Goal: Navigation & Orientation: Find specific page/section

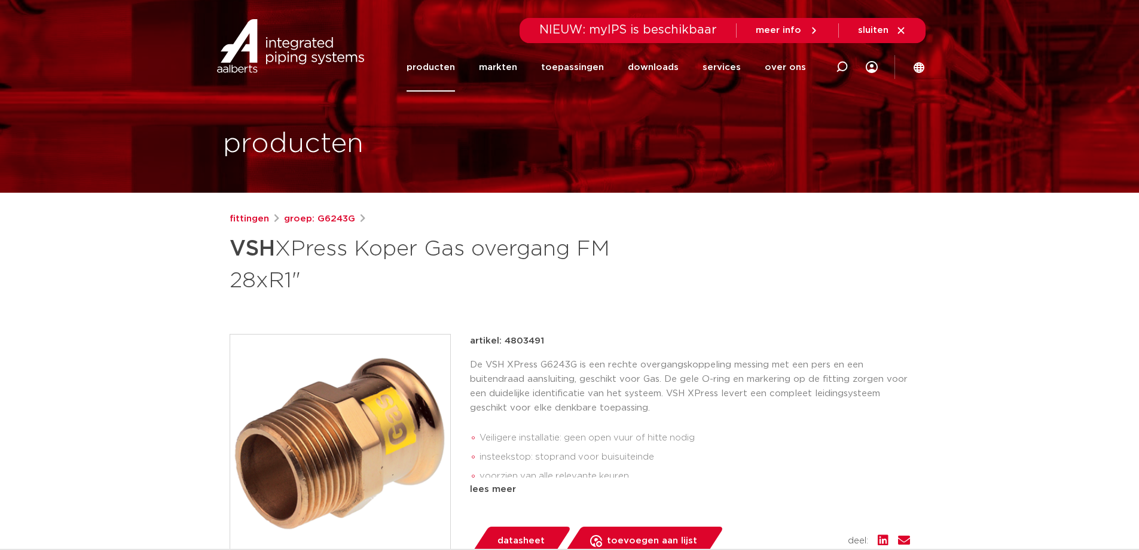
click at [489, 98] on div "producten" at bounding box center [570, 96] width 712 height 193
click at [507, 80] on link "markten" at bounding box center [498, 67] width 38 height 48
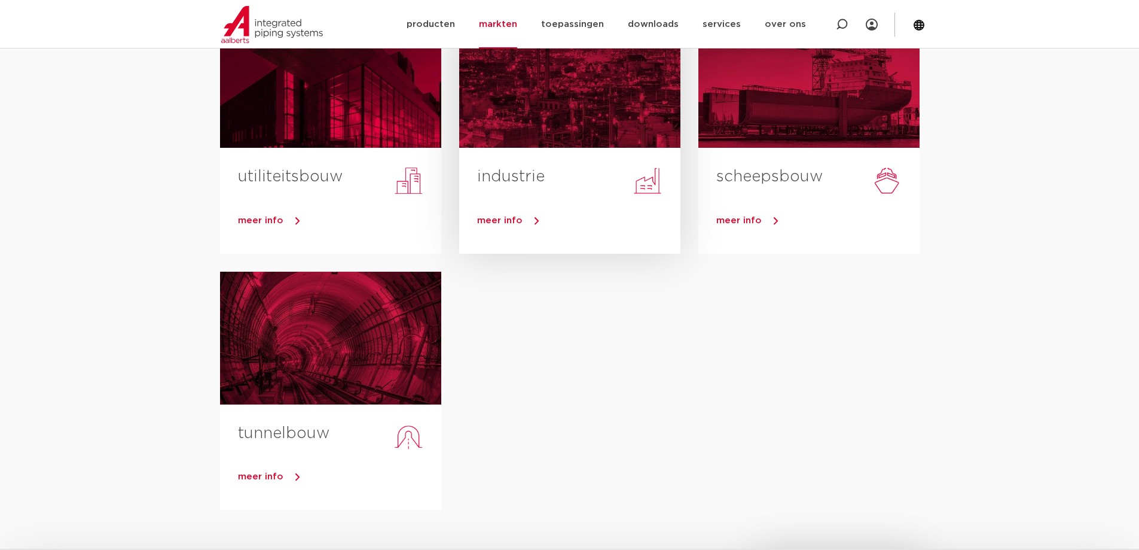
scroll to position [179, 0]
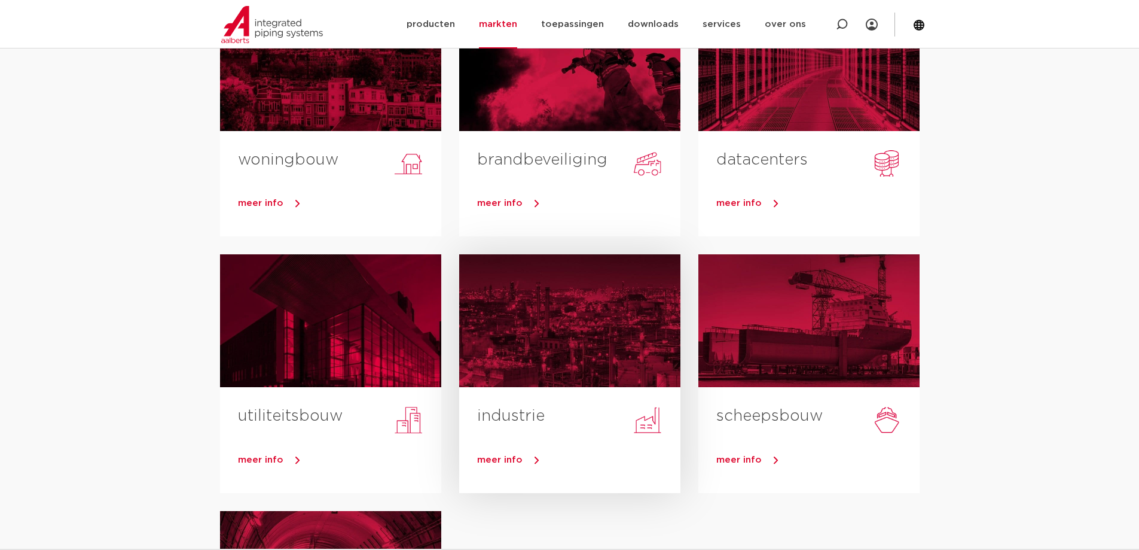
click at [576, 311] on div at bounding box center [569, 320] width 221 height 133
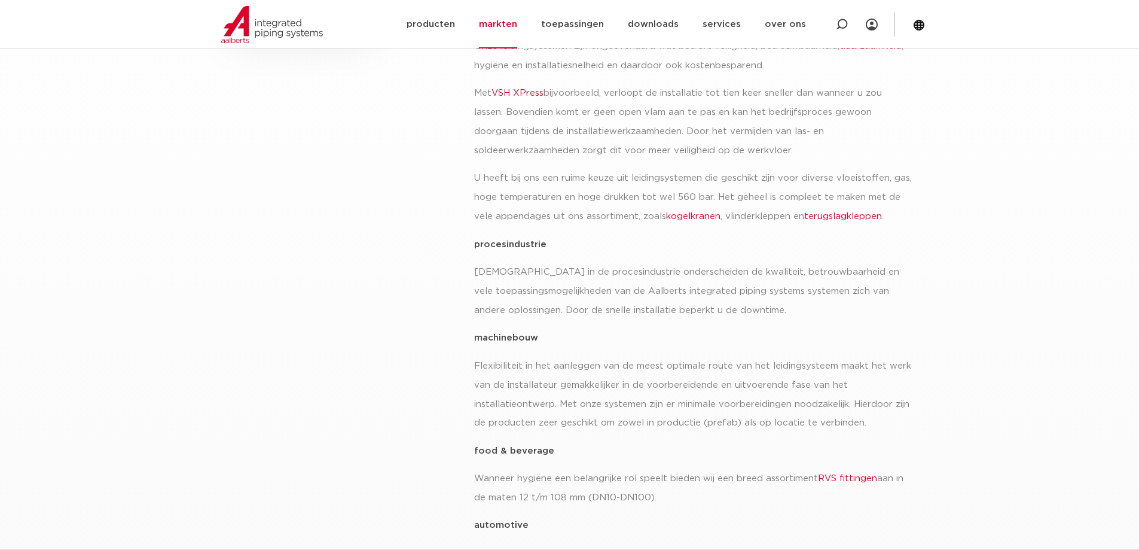
scroll to position [478, 0]
